Goal: Obtain resource: Download file/media

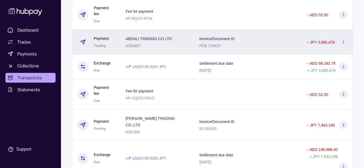
scroll to position [380, 0]
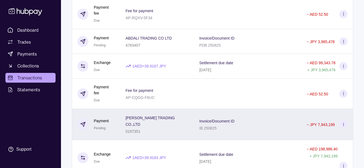
click at [174, 116] on p "[PERSON_NAME] TRADING CO.,LTD" at bounding box center [150, 121] width 49 height 11
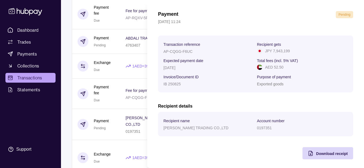
scroll to position [20, 0]
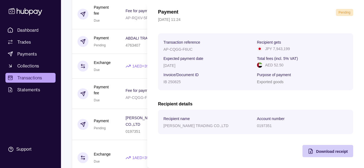
click at [316, 150] on span "Download receipt" at bounding box center [332, 151] width 32 height 4
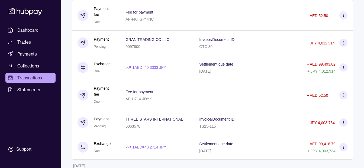
scroll to position [570, 0]
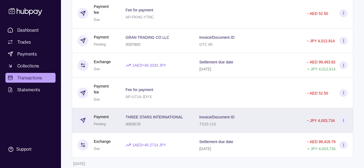
click at [158, 121] on div "0063578" at bounding box center [155, 124] width 58 height 7
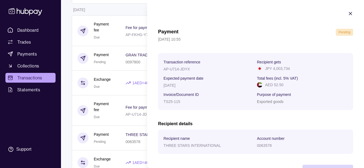
scroll to position [542, 0]
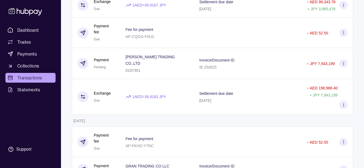
scroll to position [353, 0]
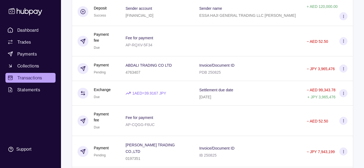
click at [27, 36] on ul "Dashboard Trades Payments Collections Transactions Statements" at bounding box center [30, 59] width 50 height 69
click at [27, 30] on span "Dashboard" at bounding box center [27, 30] width 21 height 7
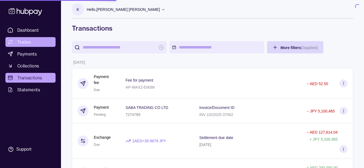
scroll to position [0, 0]
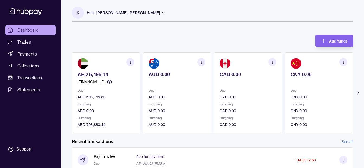
click at [127, 15] on p "Hello, [PERSON_NAME] [PERSON_NAME]" at bounding box center [123, 13] width 73 height 6
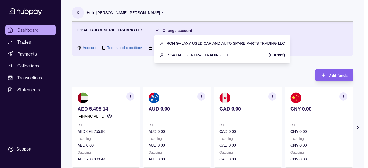
click at [178, 30] on html "Dashboard Trades Payments Collections Transactions Statements Support K Hello, …" at bounding box center [184, 161] width 368 height 323
click at [214, 41] on p "IRON GALAXY USED CAR AND AUTO SPARE PARTS TRADING LLC" at bounding box center [225, 43] width 120 height 6
